Goal: Task Accomplishment & Management: Manage account settings

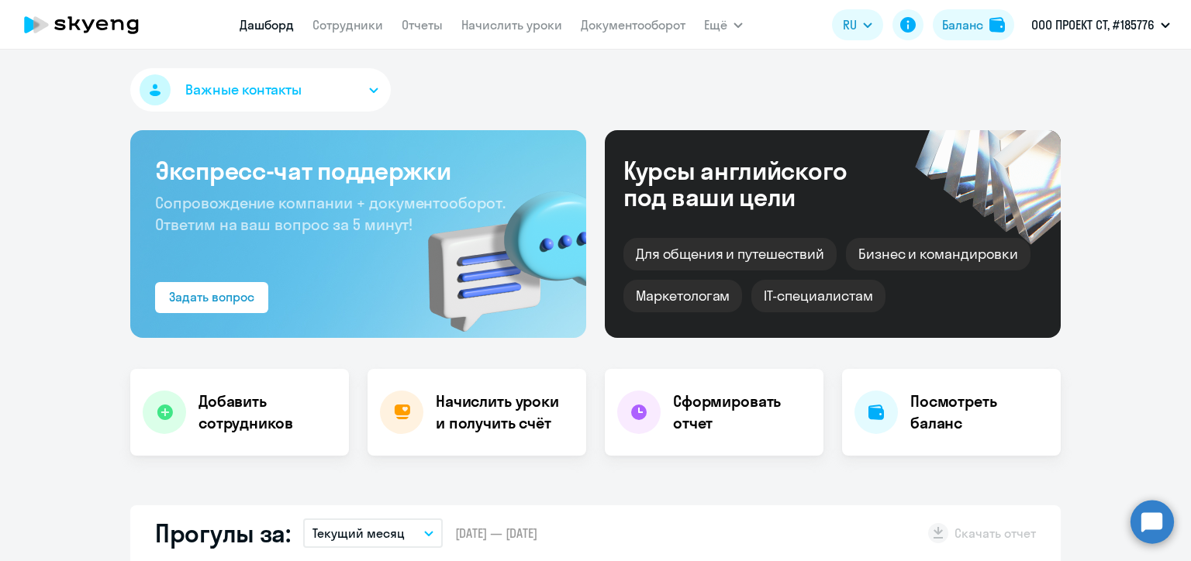
select select "30"
click at [505, 26] on link "Начислить уроки" at bounding box center [511, 25] width 101 height 16
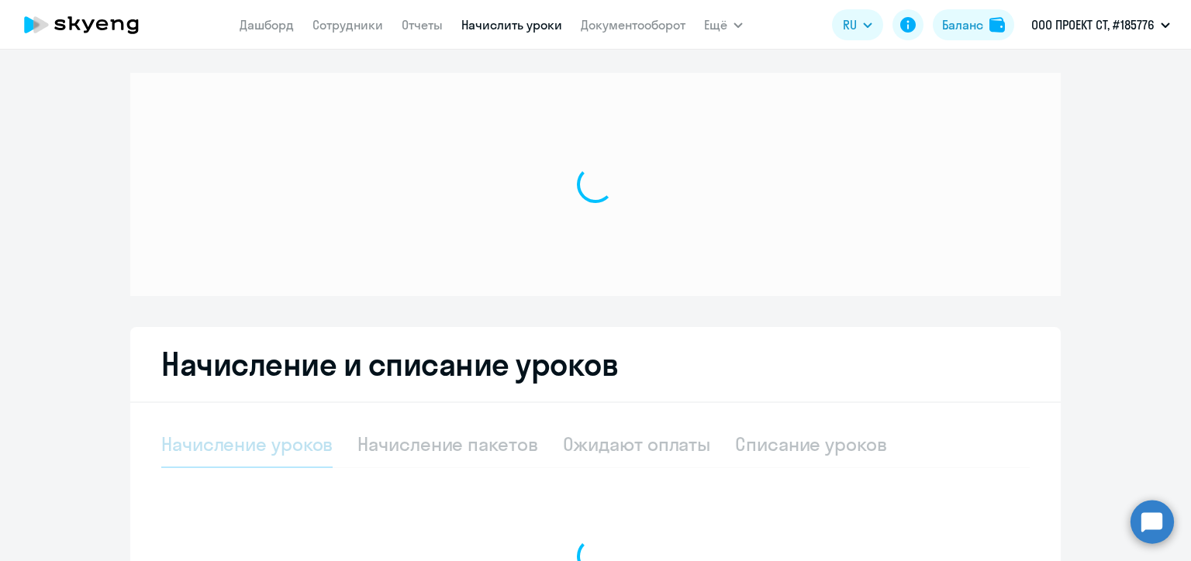
select select "10"
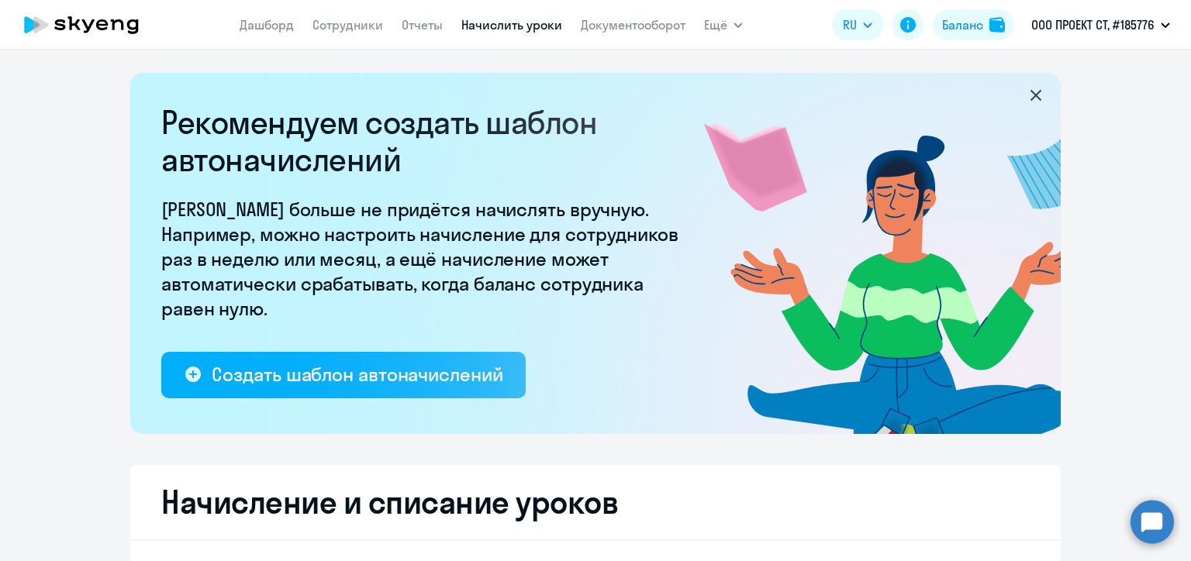
scroll to position [233, 0]
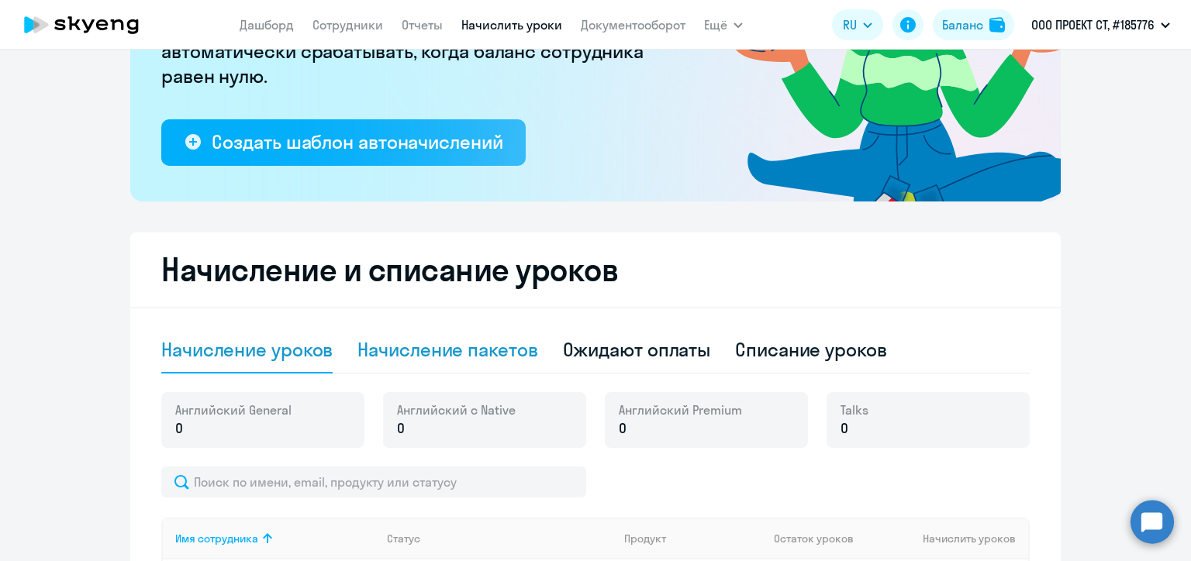
click at [451, 344] on div "Начисление пакетов" at bounding box center [447, 349] width 180 height 25
select select "10"
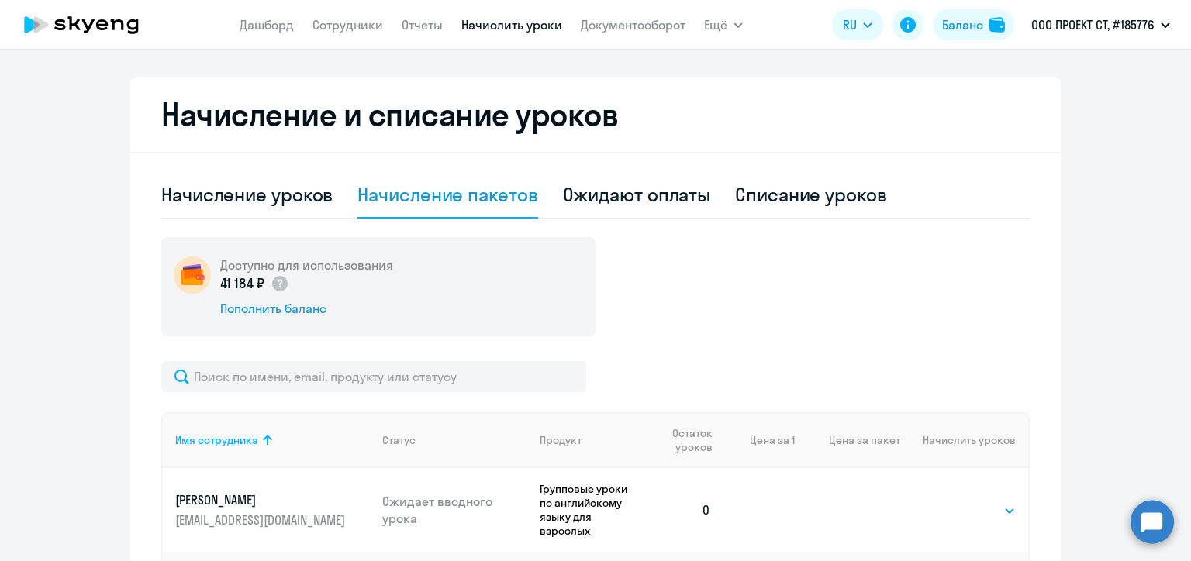
scroll to position [620, 0]
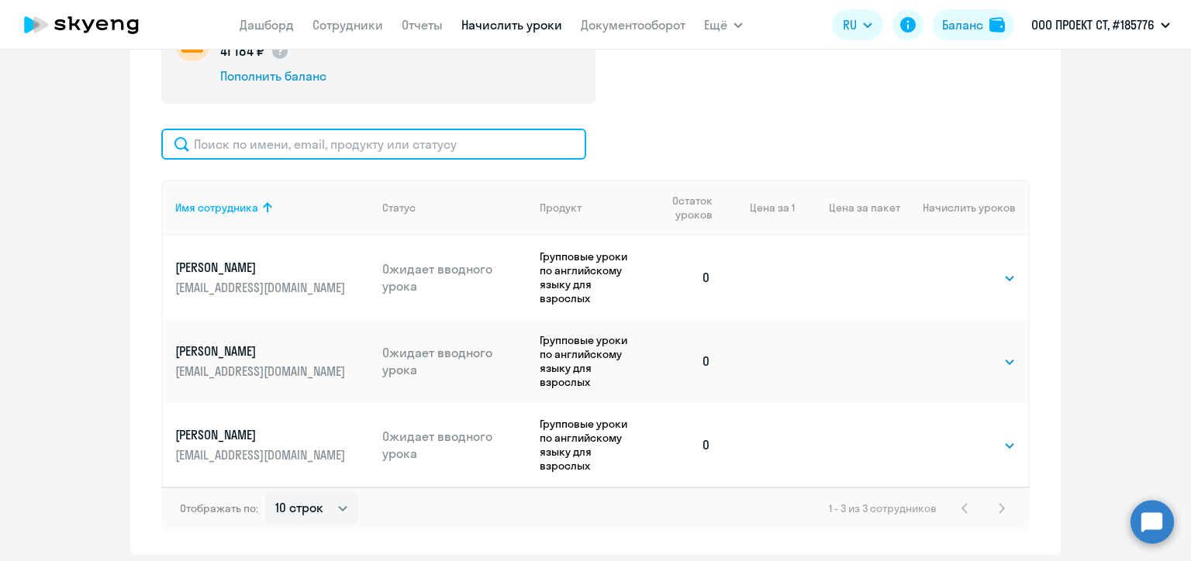
click at [295, 133] on input "text" at bounding box center [373, 144] width 425 height 31
paste input "[PERSON_NAME]"
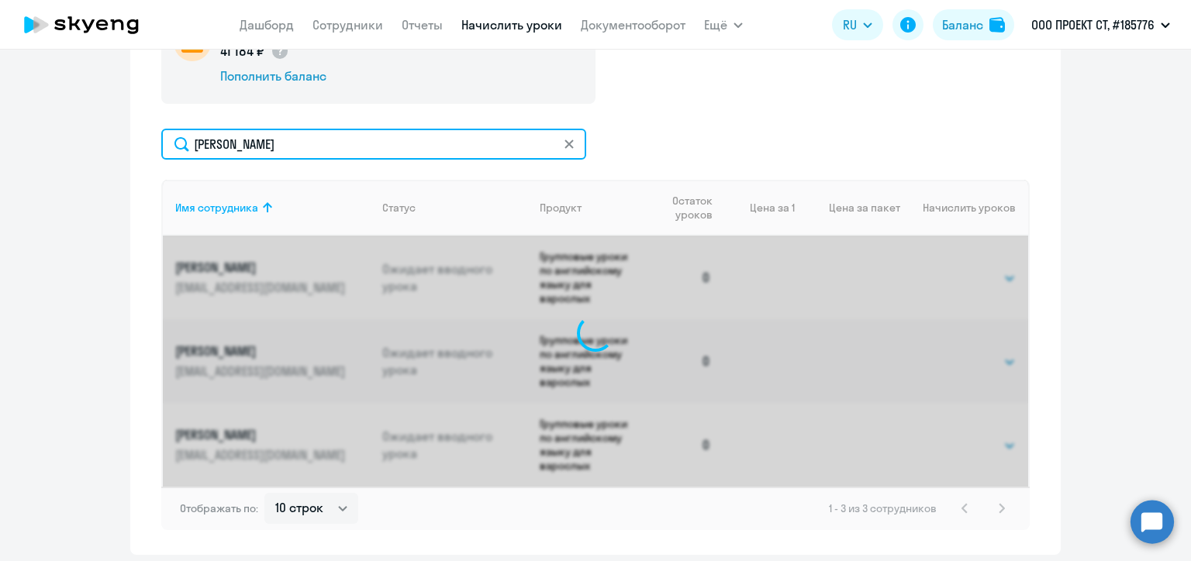
scroll to position [602, 0]
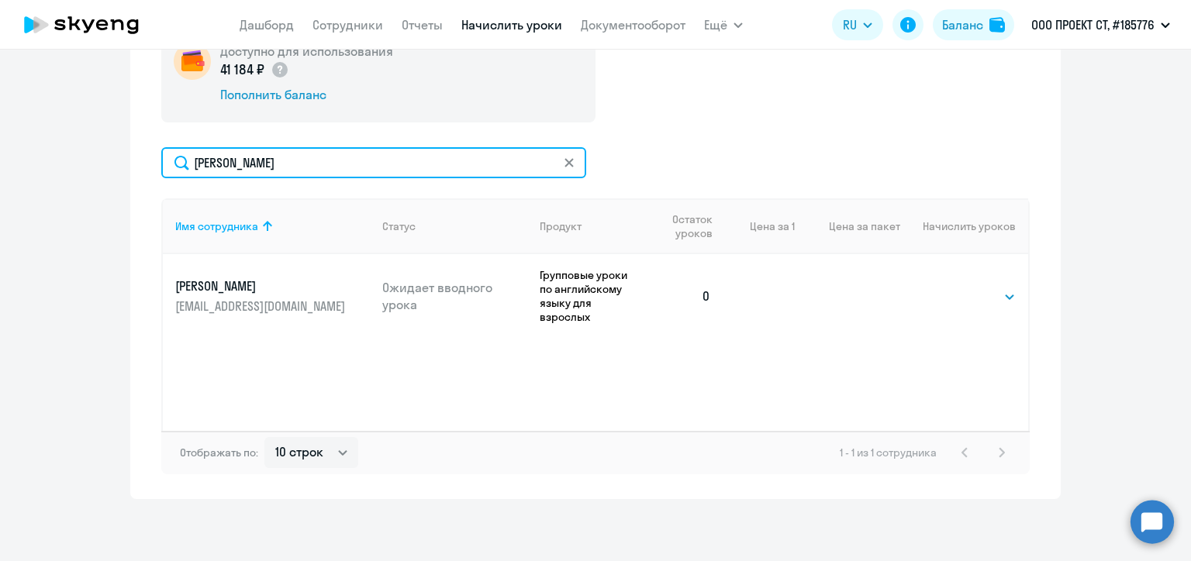
type input "[PERSON_NAME]"
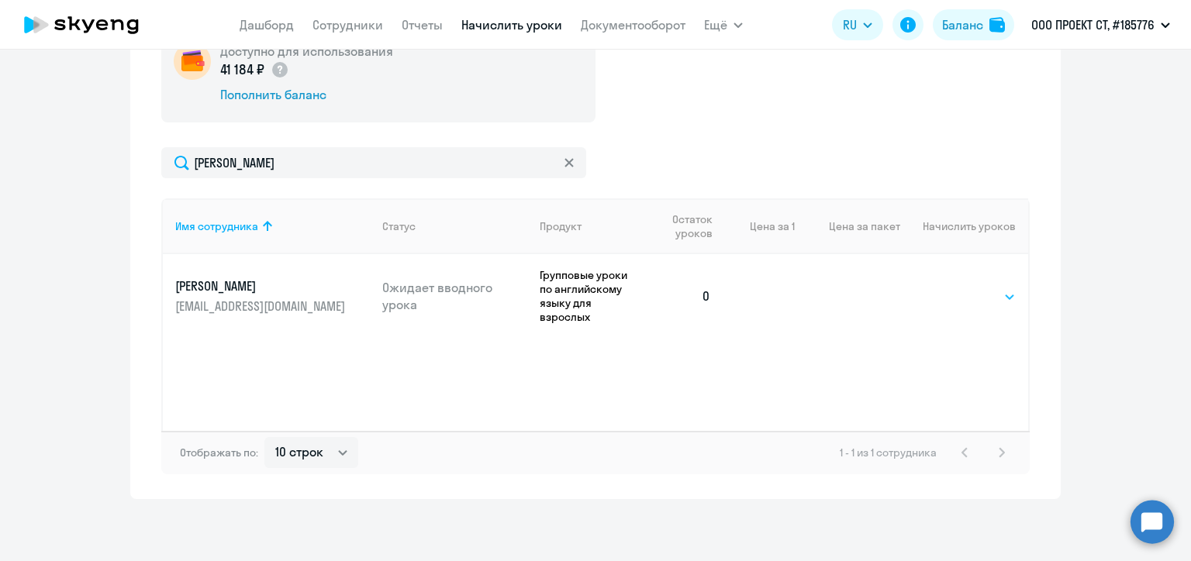
click at [961, 288] on select "Выбрать 48 64 96" at bounding box center [984, 297] width 64 height 19
select select "48"
click at [952, 288] on select "Выбрать 48 64 96" at bounding box center [984, 297] width 64 height 19
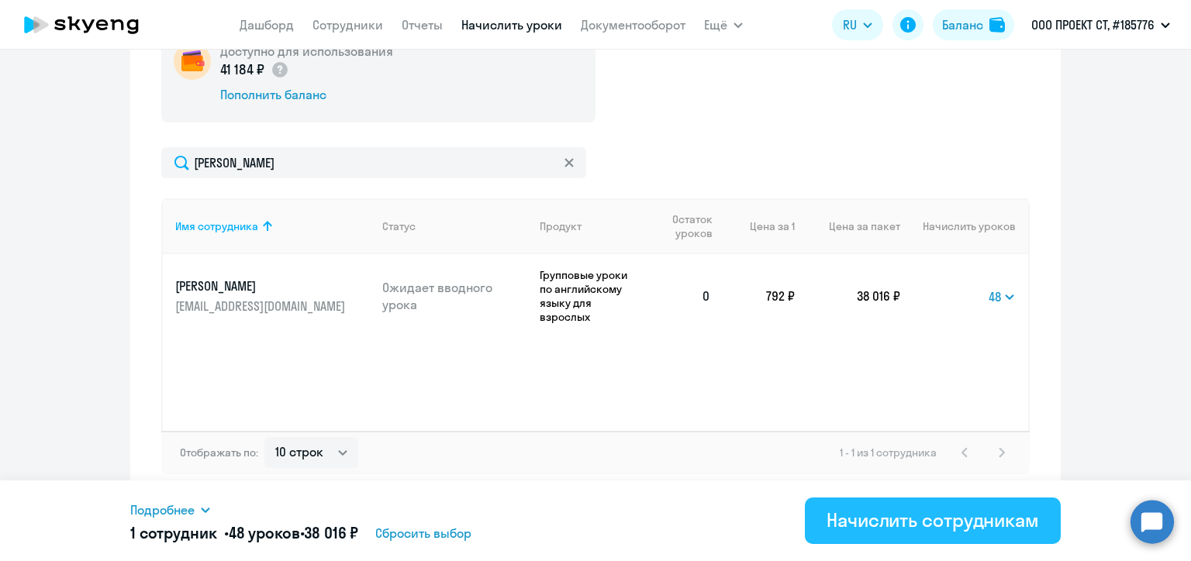
click at [931, 520] on div "Начислить сотрудникам" at bounding box center [932, 520] width 212 height 25
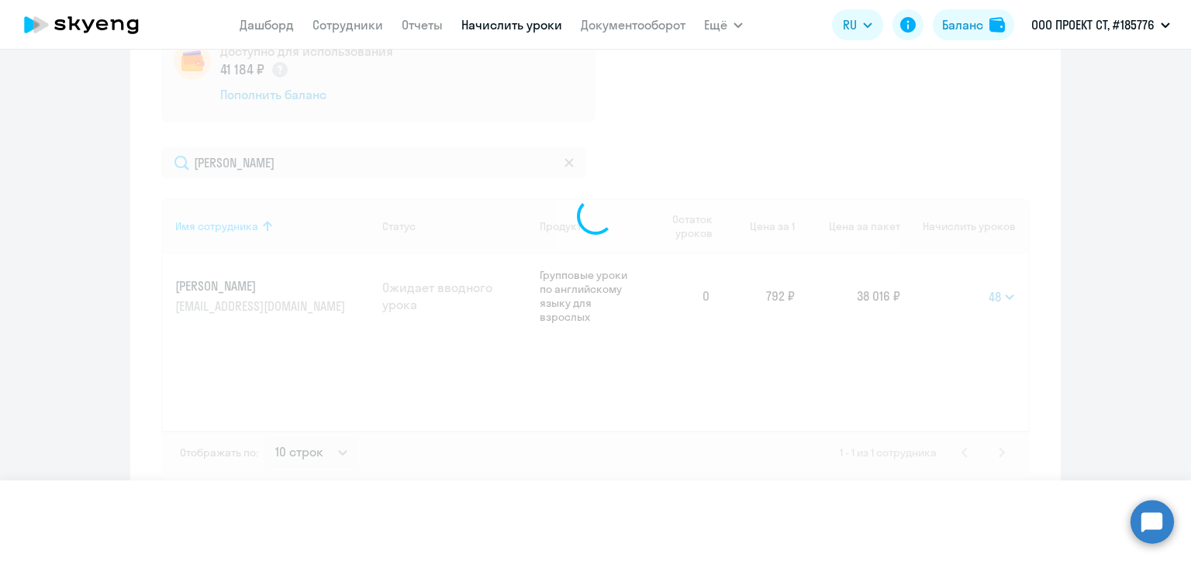
select select
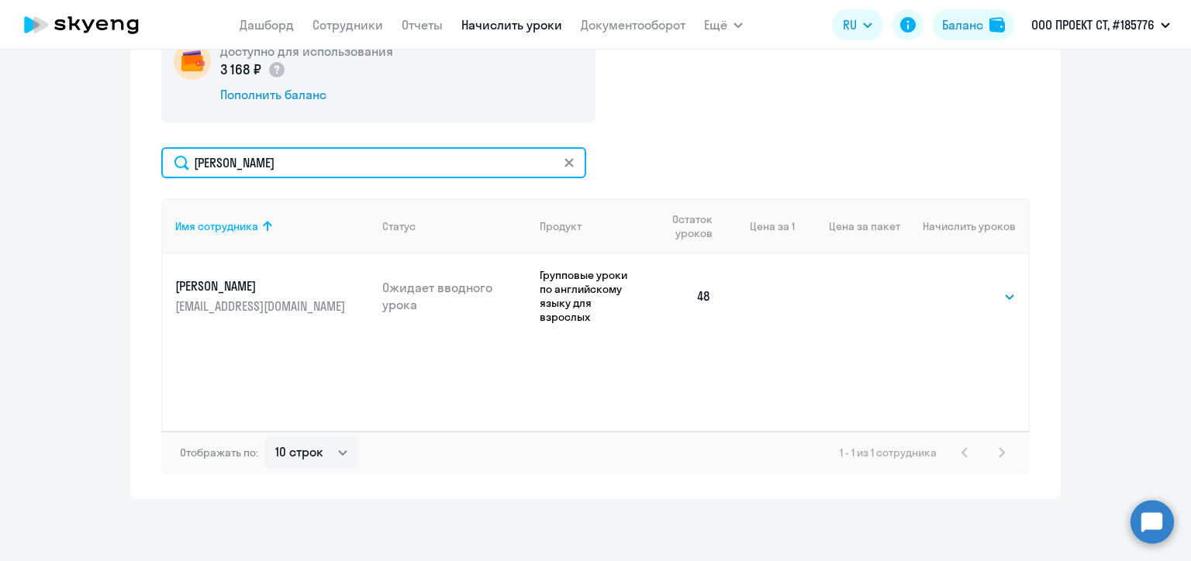
click at [247, 164] on input "[PERSON_NAME]" at bounding box center [373, 162] width 425 height 31
paste input "ельник"
type input "Мельник"
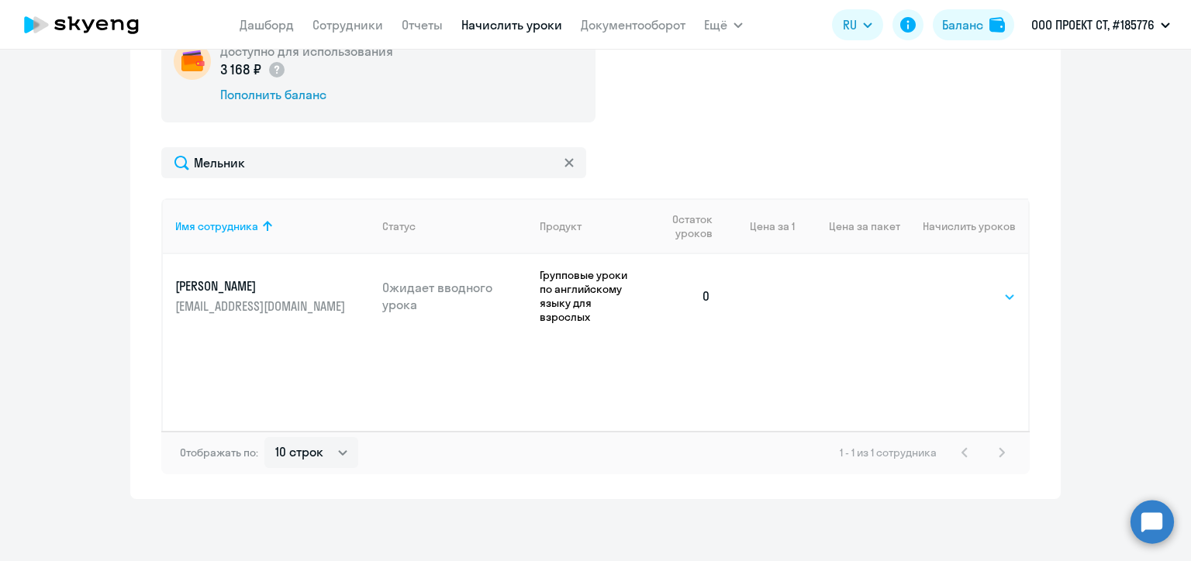
click at [982, 295] on select "Выбрать 48 64 96" at bounding box center [984, 297] width 64 height 19
select select "48"
click at [952, 288] on select "Выбрать 48 64 96" at bounding box center [984, 297] width 64 height 19
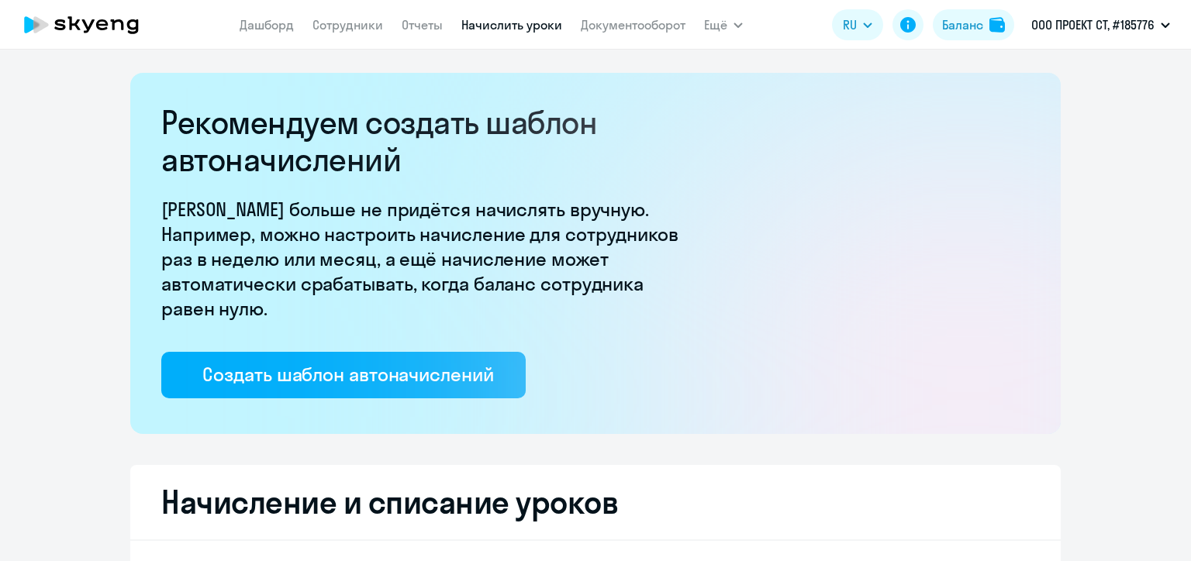
select select "10"
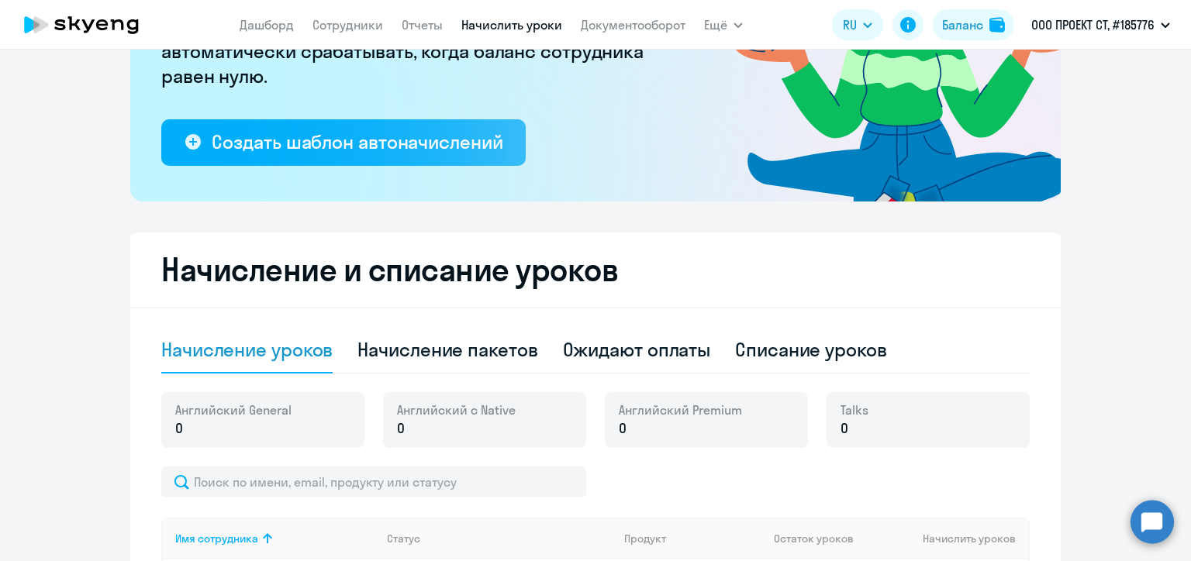
scroll to position [465, 0]
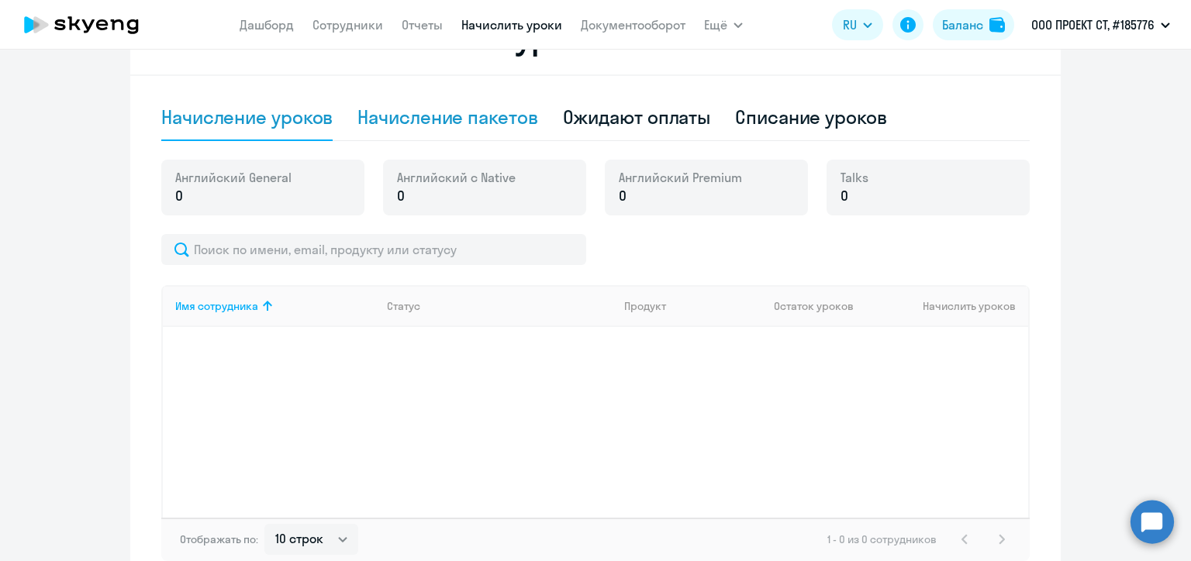
click at [434, 112] on div "Начисление пакетов" at bounding box center [447, 117] width 180 height 25
select select "10"
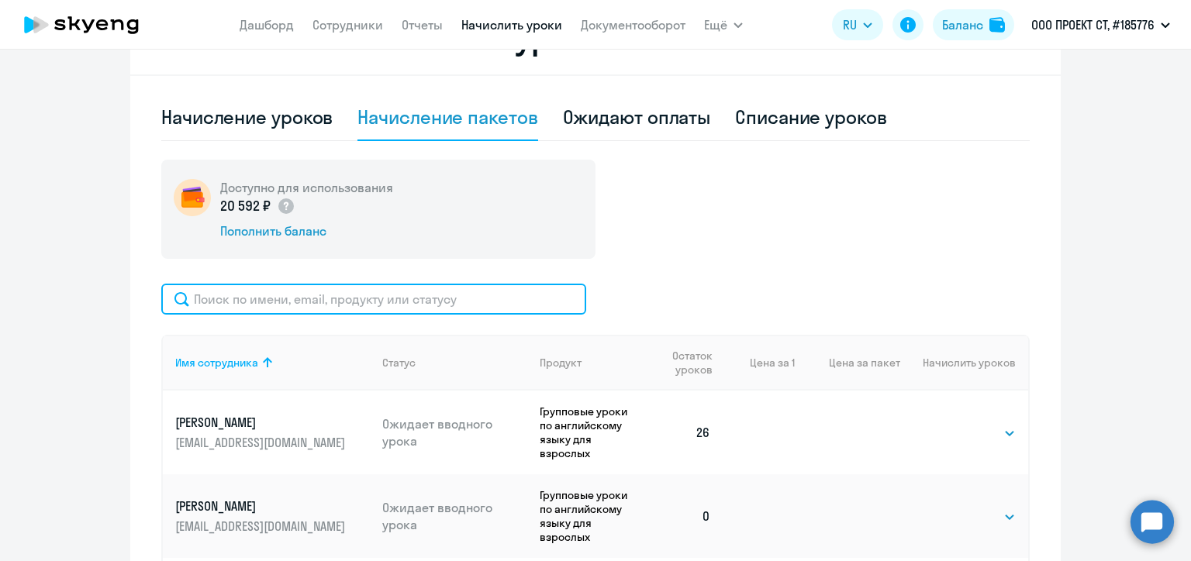
click at [354, 302] on input "text" at bounding box center [373, 299] width 425 height 31
paste input "Мельник"
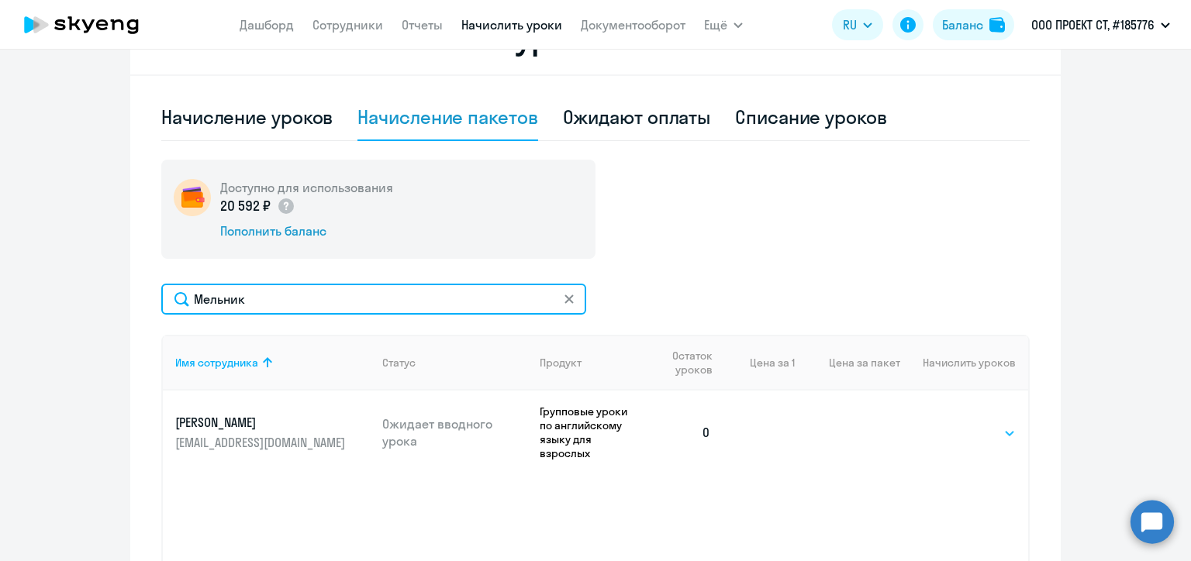
type input "Мельник"
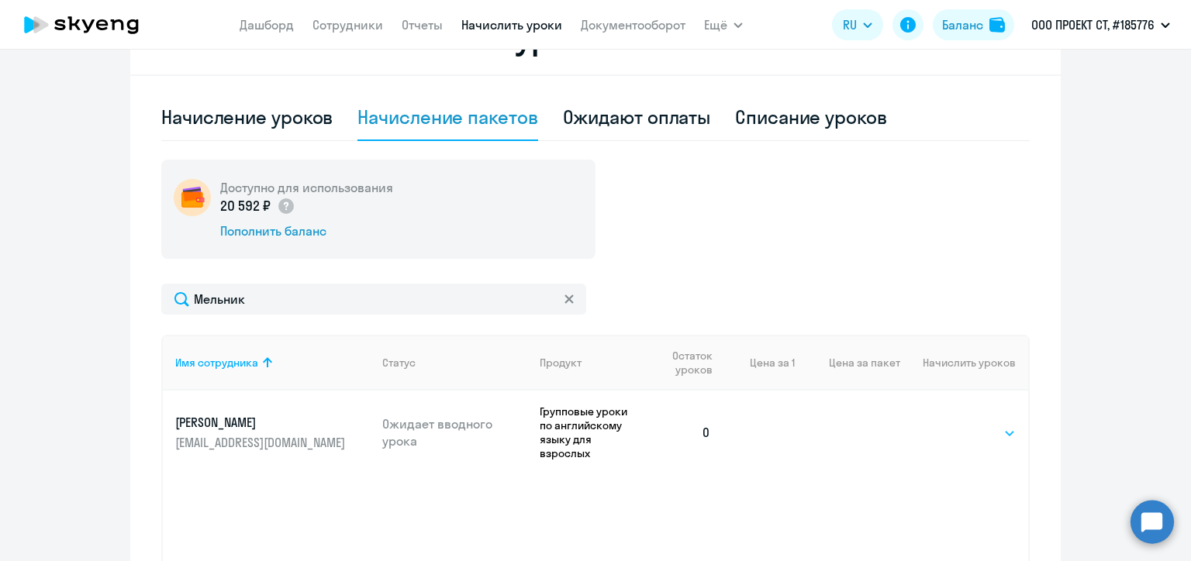
click at [961, 424] on select "Выбрать 48 64 96" at bounding box center [984, 433] width 64 height 19
select select "48"
click at [952, 424] on select "Выбрать 48 64 96" at bounding box center [984, 433] width 64 height 19
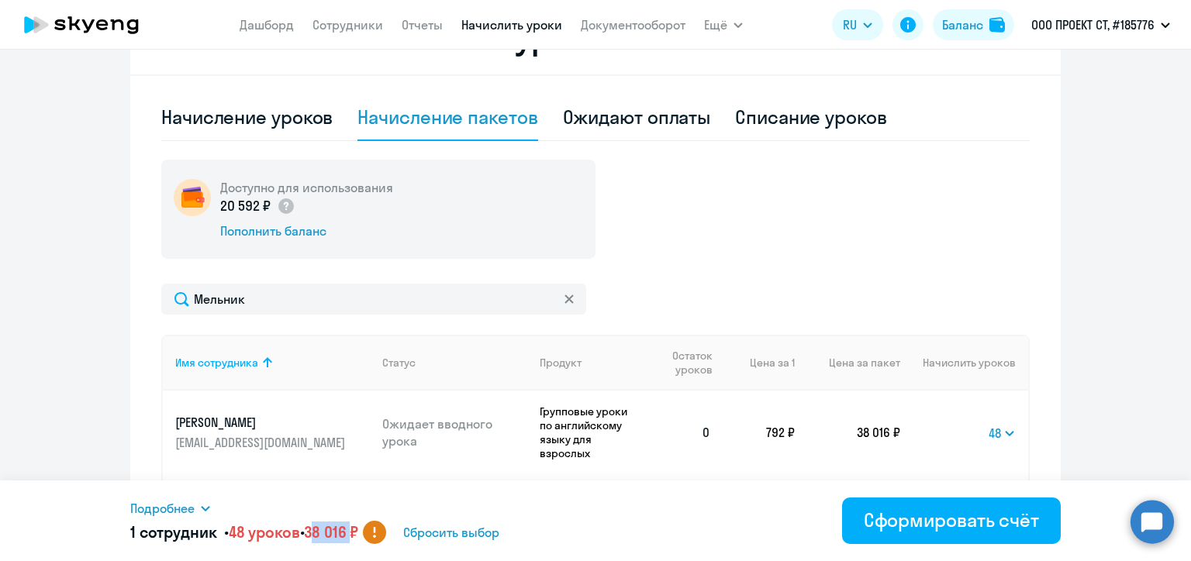
drag, startPoint x: 322, startPoint y: 533, endPoint x: 366, endPoint y: 534, distance: 43.4
click at [358, 534] on h5 "1 сотрудник • 48 уроков • 38 016 ₽" at bounding box center [244, 533] width 228 height 22
copy span "38 016"
